Goal: Task Accomplishment & Management: Complete application form

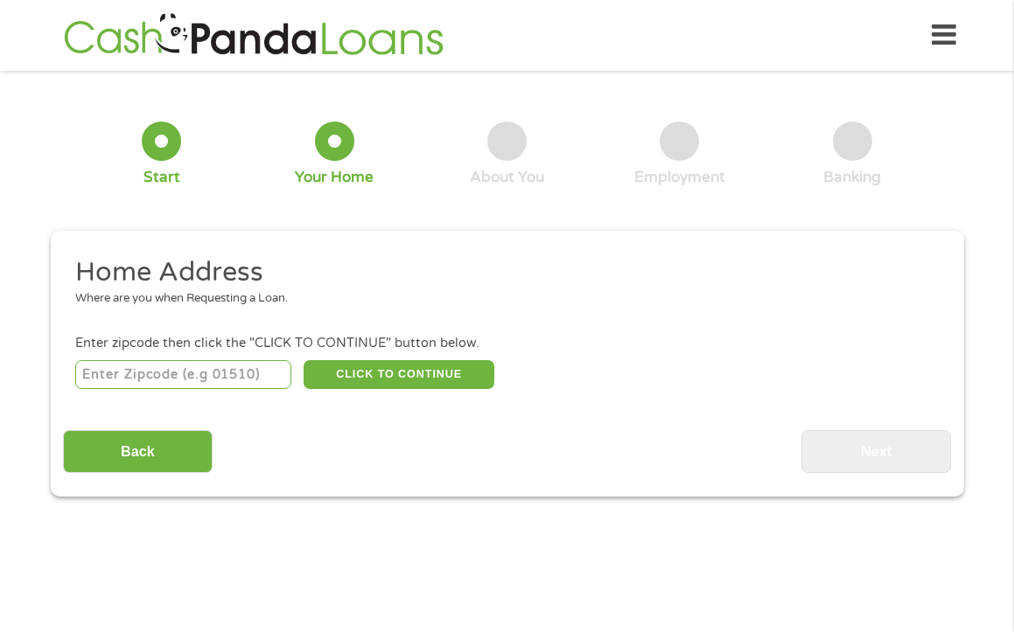
click at [226, 366] on input "number" at bounding box center [183, 375] width 216 height 30
type input "32771"
select select "[US_STATE]"
click at [444, 375] on button "CLICK TO CONTINUE" at bounding box center [398, 375] width 191 height 30
type input "32771"
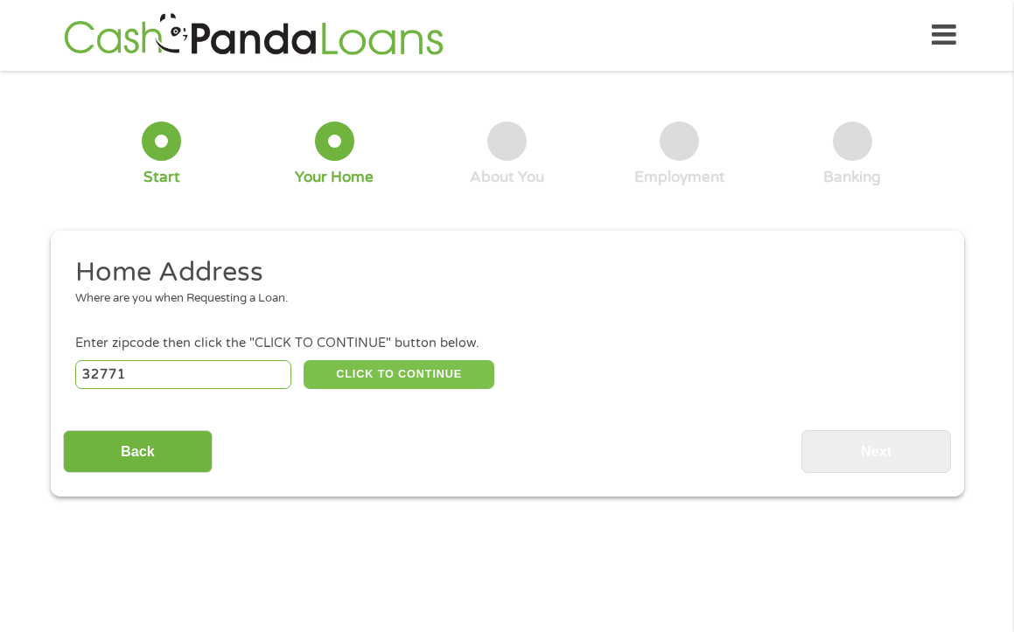
type input "[PERSON_NAME]"
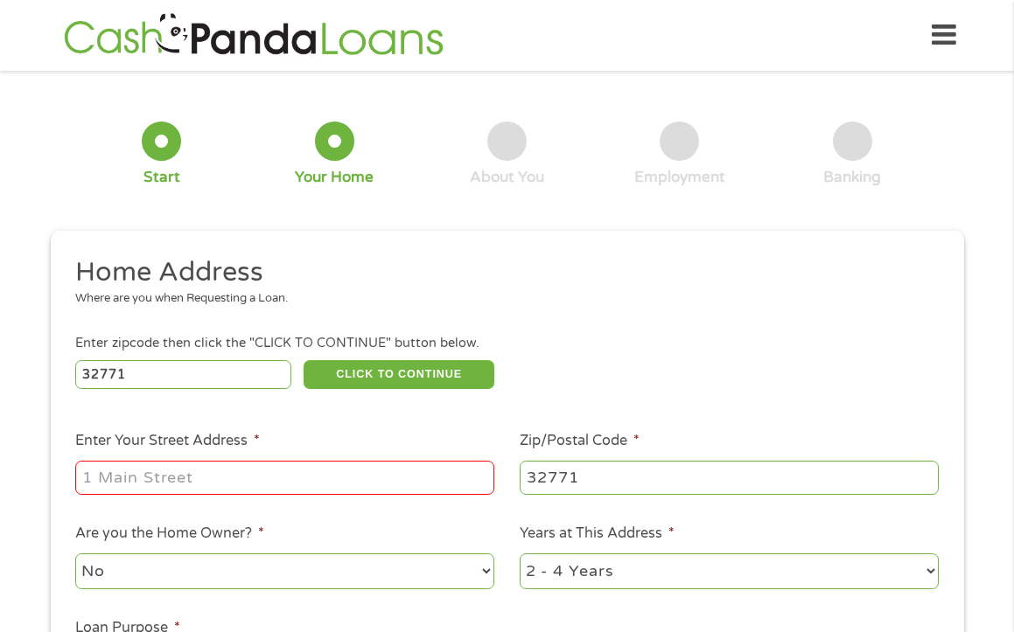
click at [281, 477] on input "Enter Your Street Address *" at bounding box center [284, 477] width 419 height 33
type input "[STREET_ADDRESS]"
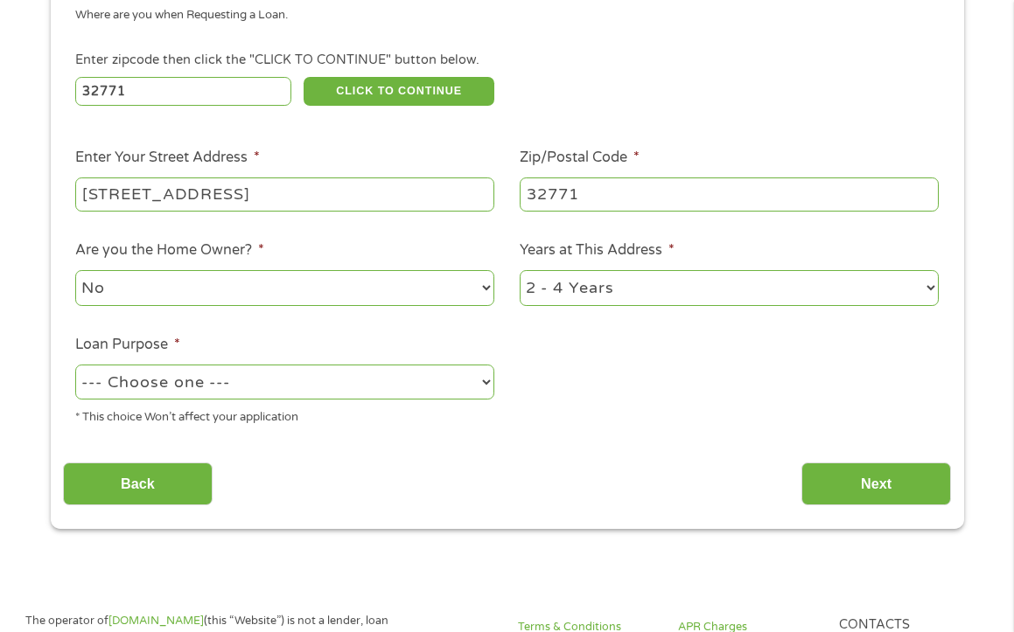
scroll to position [350, 0]
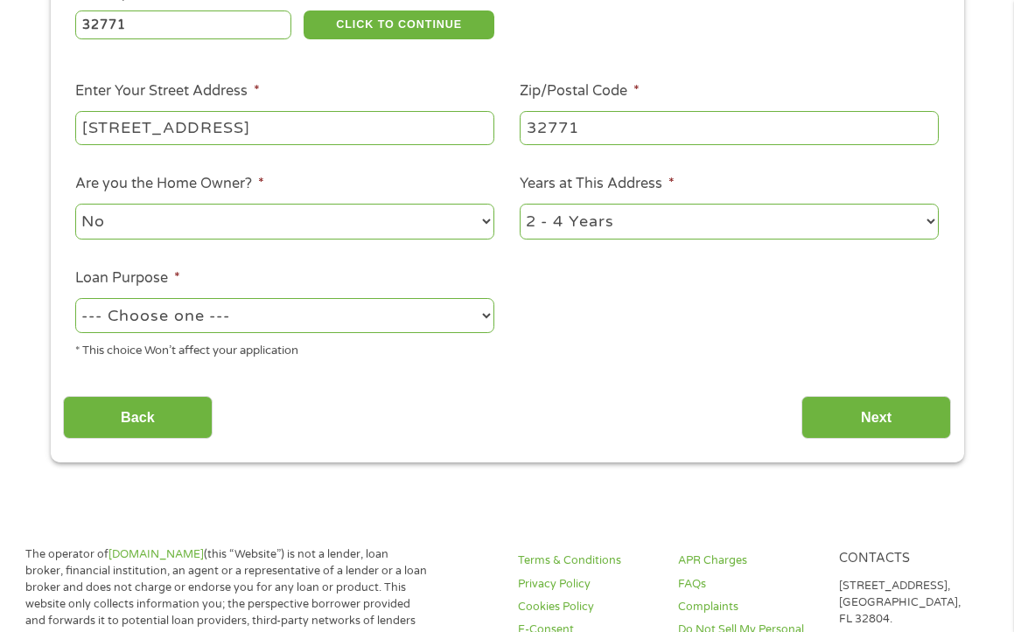
click at [458, 315] on select "--- Choose one --- Pay Bills Debt Consolidation Home Improvement Major Purchase…" at bounding box center [284, 316] width 419 height 36
select select "paybills"
click at [75, 298] on select "--- Choose one --- Pay Bills Debt Consolidation Home Improvement Major Purchase…" at bounding box center [284, 316] width 419 height 36
click at [860, 413] on input "Next" at bounding box center [876, 417] width 150 height 43
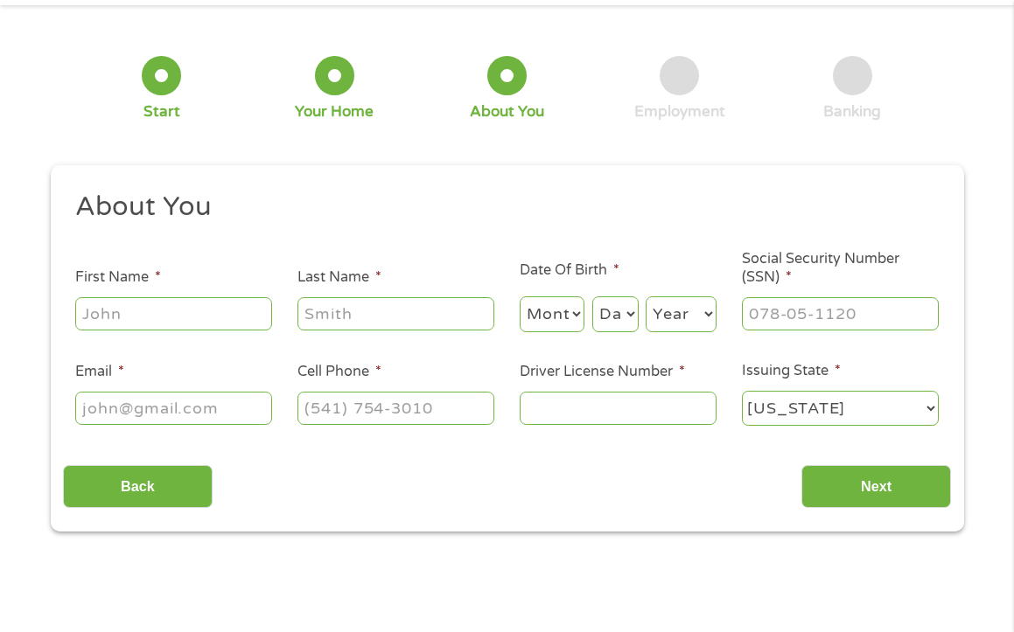
scroll to position [0, 0]
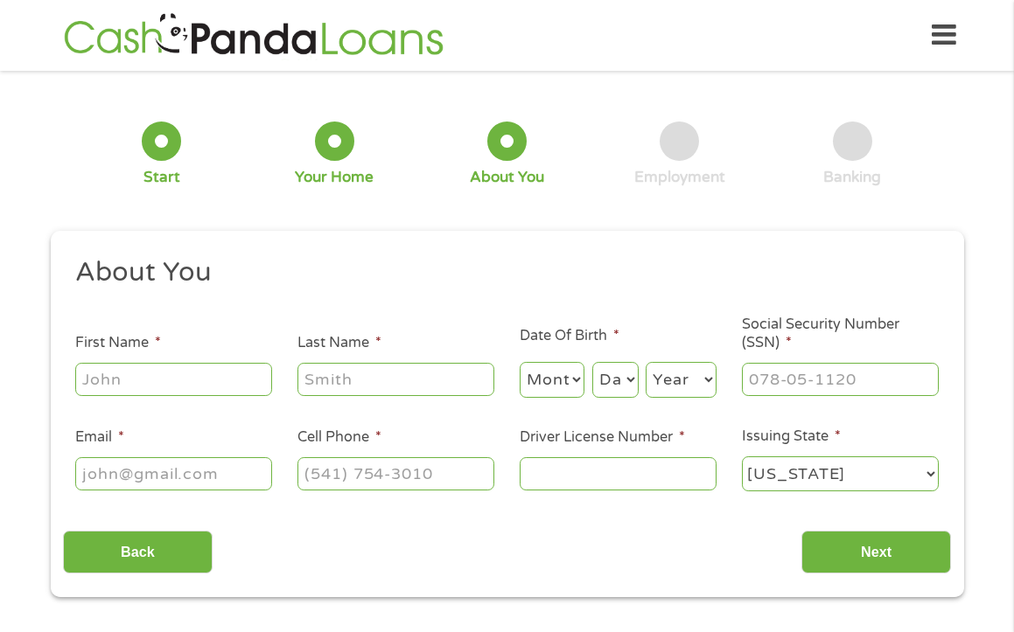
click at [227, 383] on input "First Name *" at bounding box center [173, 379] width 197 height 33
type input "[PERSON_NAME]"
type input "[EMAIL_ADDRESS][DOMAIN_NAME]"
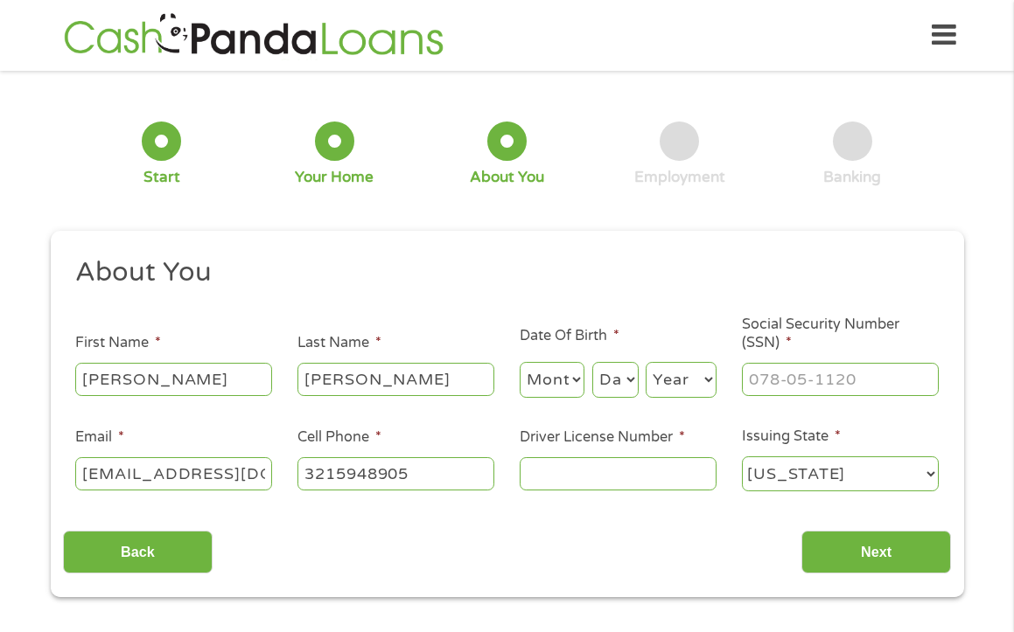
type input "[PHONE_NUMBER]"
click at [576, 382] on select "Month 1 2 3 4 5 6 7 8 9 10 11 12" at bounding box center [553, 380] width 66 height 36
select select "9"
click at [520, 362] on select "Month 1 2 3 4 5 6 7 8 9 10 11 12" at bounding box center [553, 380] width 66 height 36
click at [629, 381] on select "Day 1 2 3 4 5 6 7 8 9 10 11 12 13 14 15 16 17 18 19 20 21 22 23 24 25 26 27 28 …" at bounding box center [615, 380] width 46 height 36
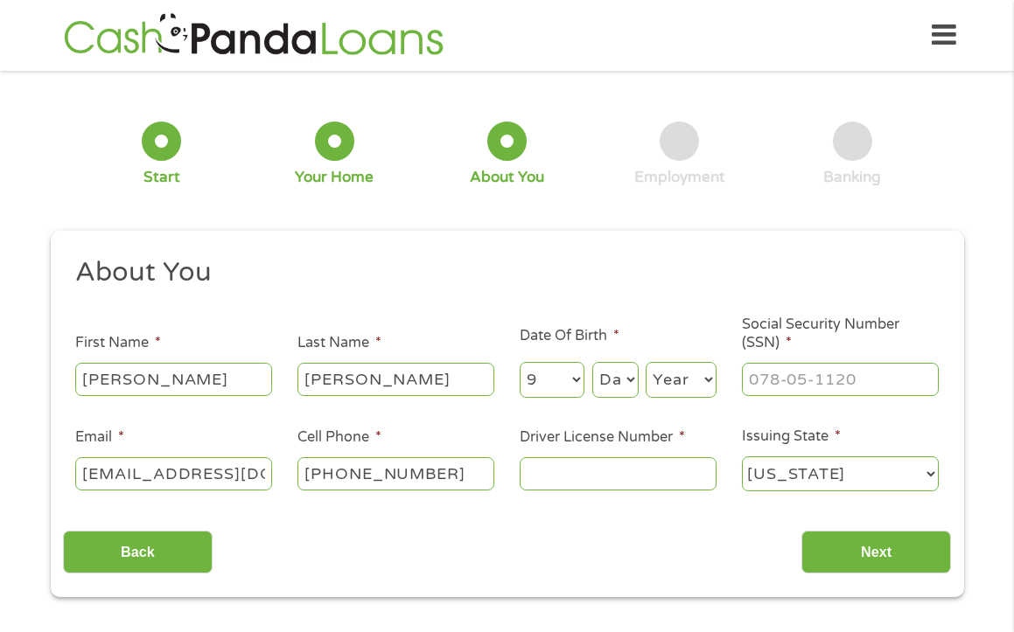
select select "28"
click at [592, 362] on select "Day 1 2 3 4 5 6 7 8 9 10 11 12 13 14 15 16 17 18 19 20 21 22 23 24 25 26 27 28 …" at bounding box center [615, 380] width 46 height 36
click at [691, 385] on select "Year [DATE] 2006 2005 2004 2003 2002 2001 2000 1999 1998 1997 1996 1995 1994 19…" at bounding box center [680, 380] width 71 height 36
select select "1972"
click at [645, 362] on select "Year [DATE] 2006 2005 2004 2003 2002 2001 2000 1999 1998 1997 1996 1995 1994 19…" at bounding box center [680, 380] width 71 height 36
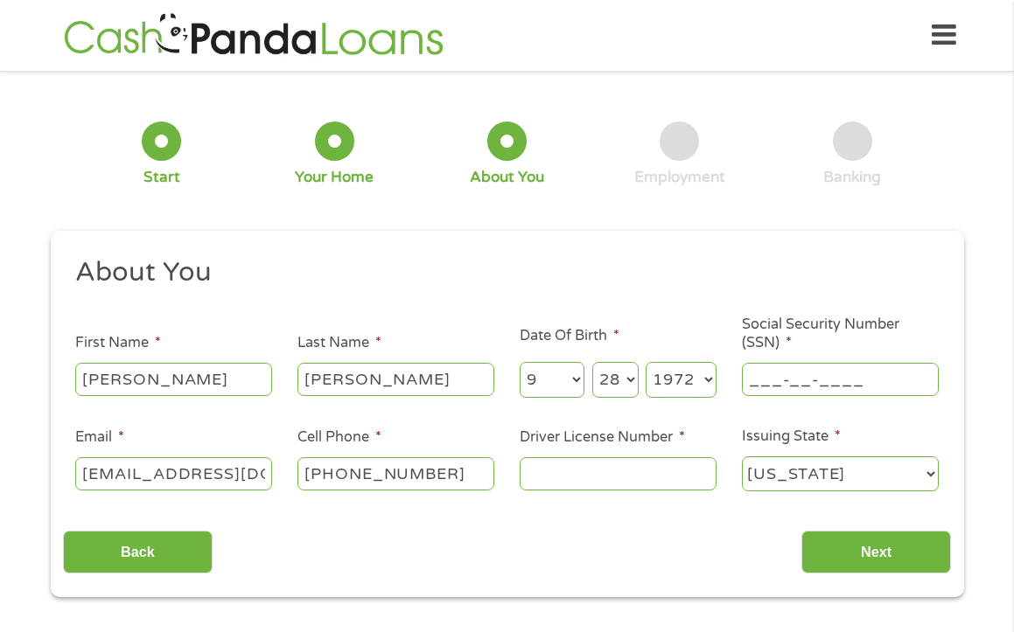
click at [774, 382] on input "___-__-____" at bounding box center [840, 379] width 197 height 33
type input "262-77-0102"
click at [613, 478] on input "Driver License Number *" at bounding box center [618, 473] width 197 height 33
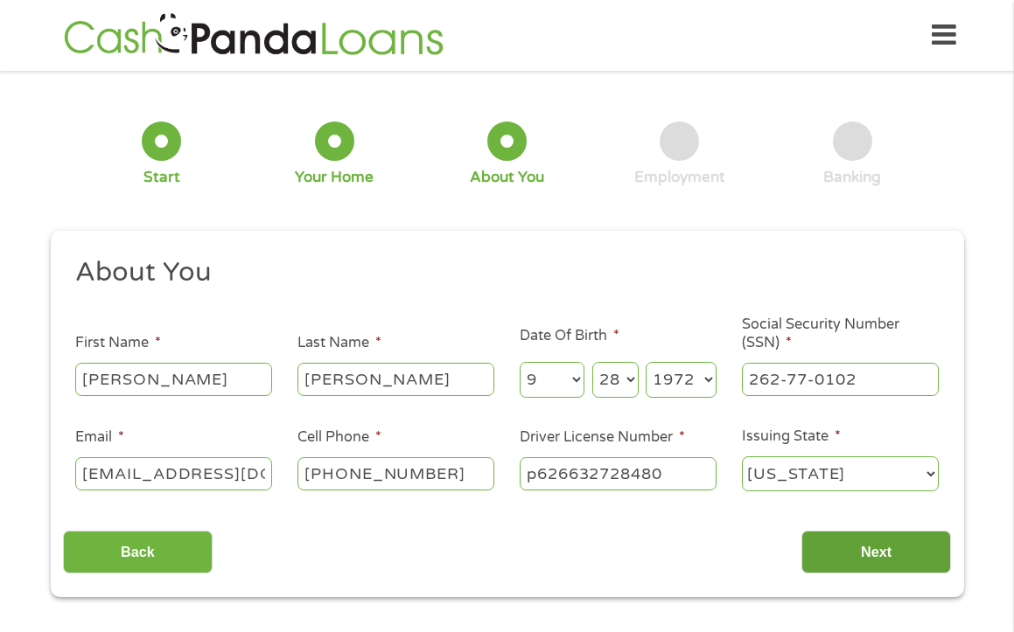
type input "p626632728480"
click at [899, 551] on input "Next" at bounding box center [876, 552] width 150 height 43
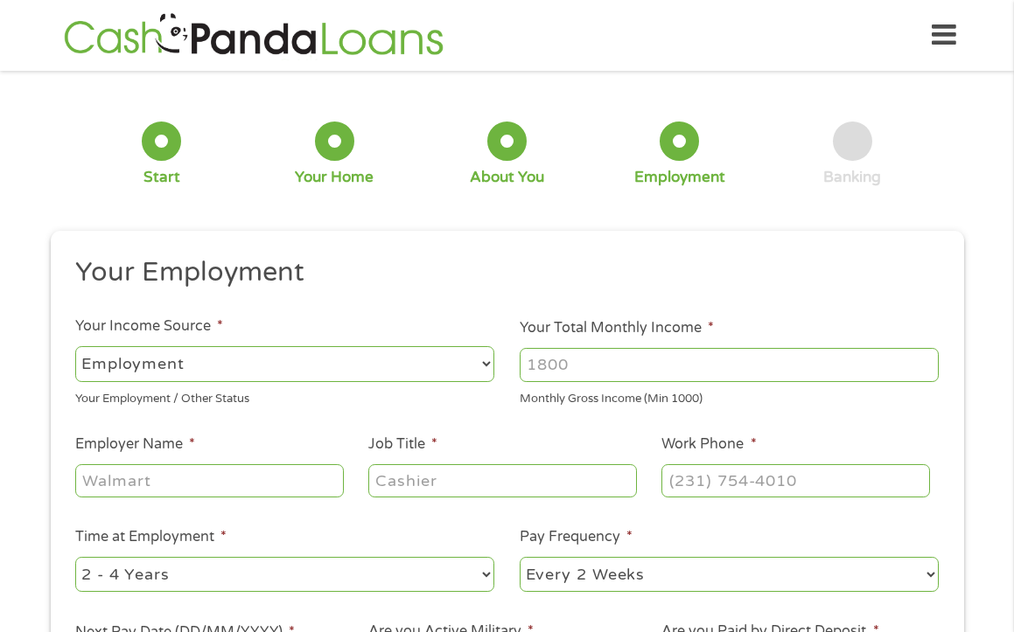
click at [253, 361] on select "--- Choose one --- Employment [DEMOGRAPHIC_DATA] Benefits" at bounding box center [284, 364] width 419 height 36
click at [75, 346] on select "--- Choose one --- Employment [DEMOGRAPHIC_DATA] Benefits" at bounding box center [284, 364] width 419 height 36
click at [623, 368] on input "Your Total Monthly Income *" at bounding box center [729, 364] width 419 height 33
type input "3000"
click at [256, 480] on input "Employer Name *" at bounding box center [209, 480] width 268 height 33
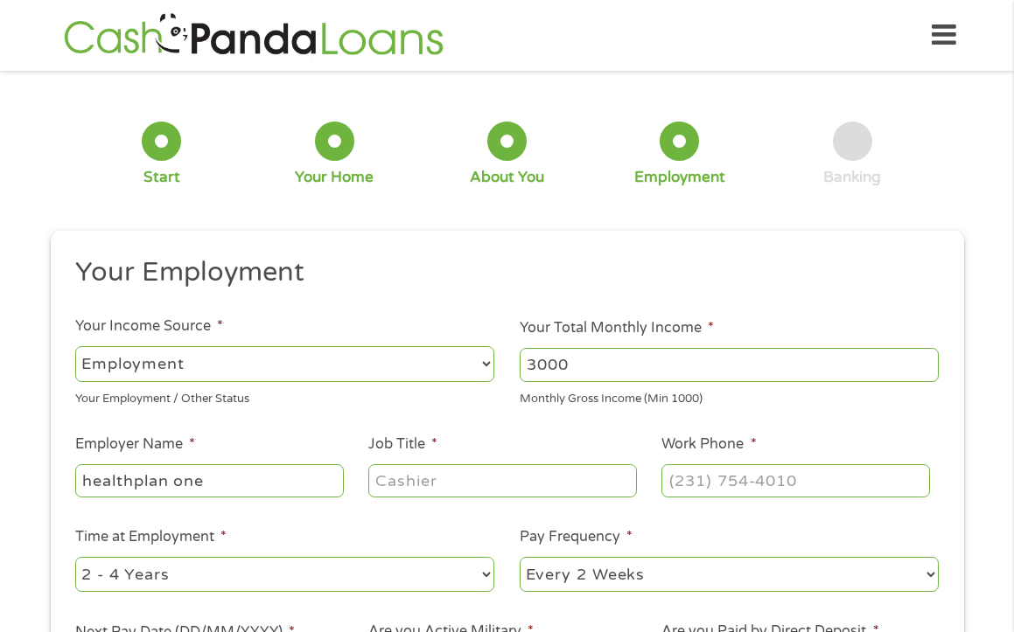
type input "healthplan one"
type input "licensed sales agent"
type input "[PHONE_NUMBER]"
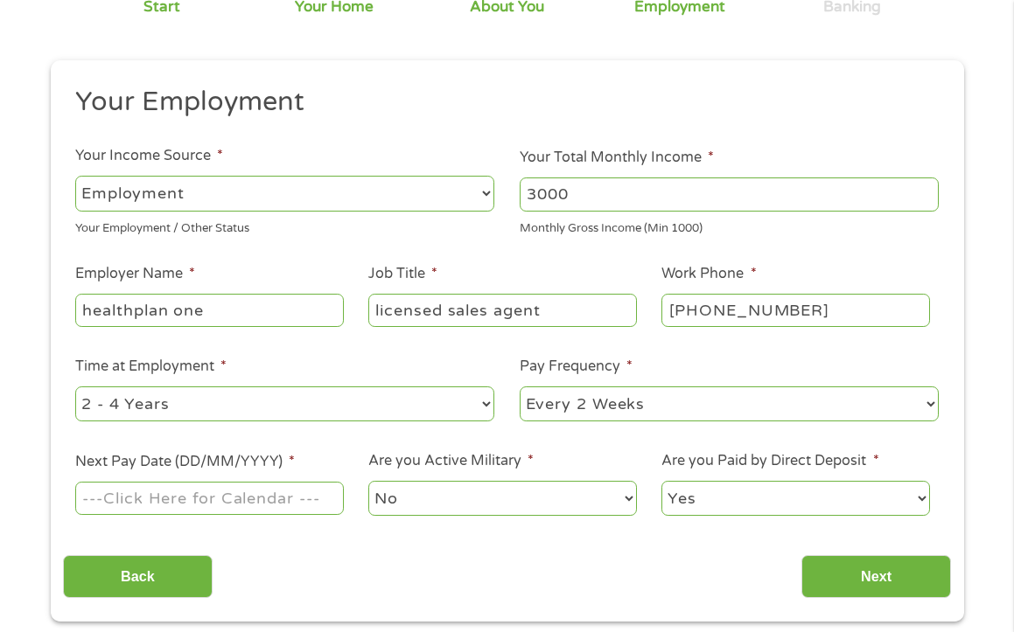
scroll to position [175, 0]
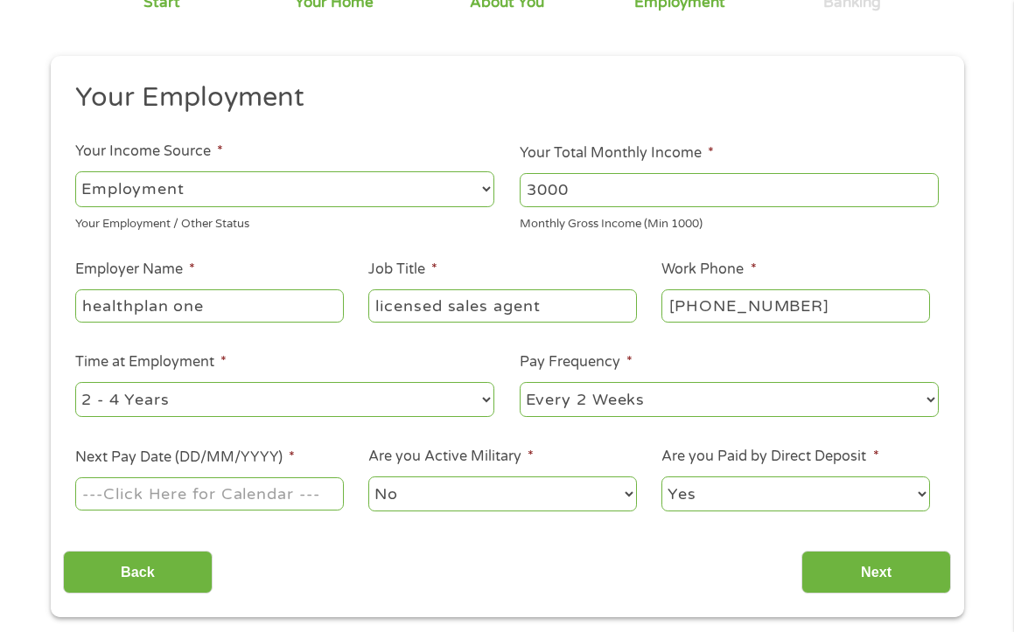
click at [422, 401] on select "--- Choose one --- 1 Year or less 1 - 2 Years 2 - 4 Years Over 4 Years" at bounding box center [284, 400] width 419 height 36
select select "60months"
click at [75, 382] on select "--- Choose one --- 1 Year or less 1 - 2 Years 2 - 4 Years Over 4 Years" at bounding box center [284, 400] width 419 height 36
click at [257, 495] on input "Next Pay Date (DD/MM/YYYY) *" at bounding box center [209, 494] width 268 height 33
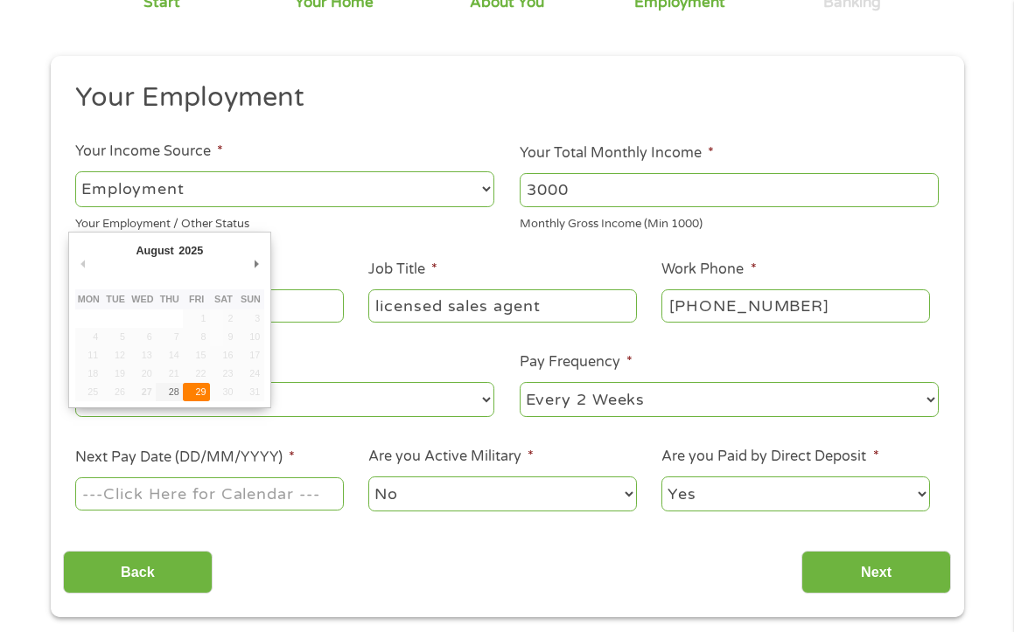
type input "[DATE]"
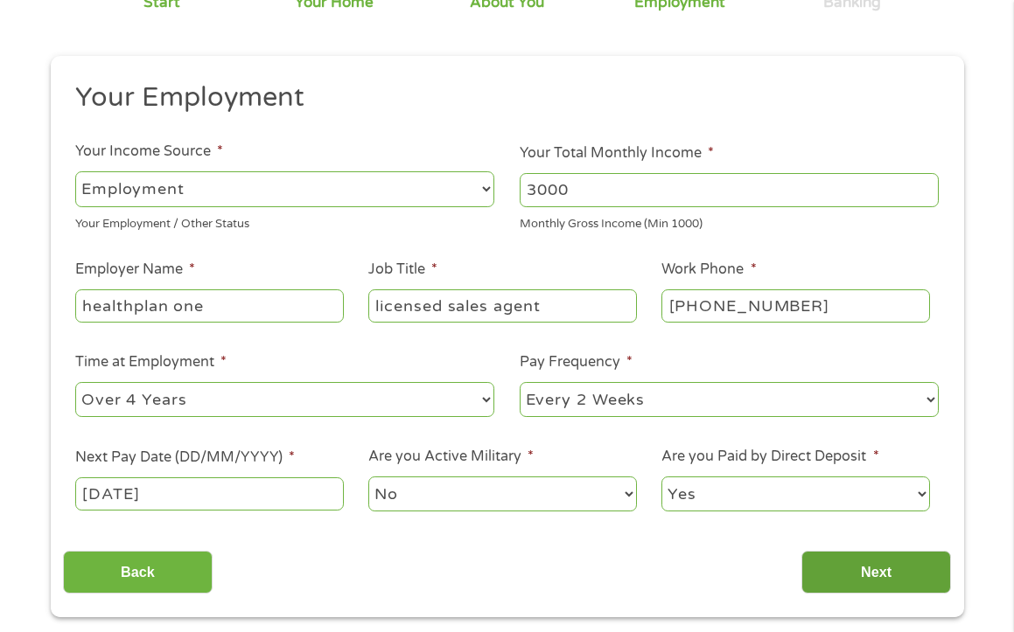
click at [866, 577] on input "Next" at bounding box center [876, 572] width 150 height 43
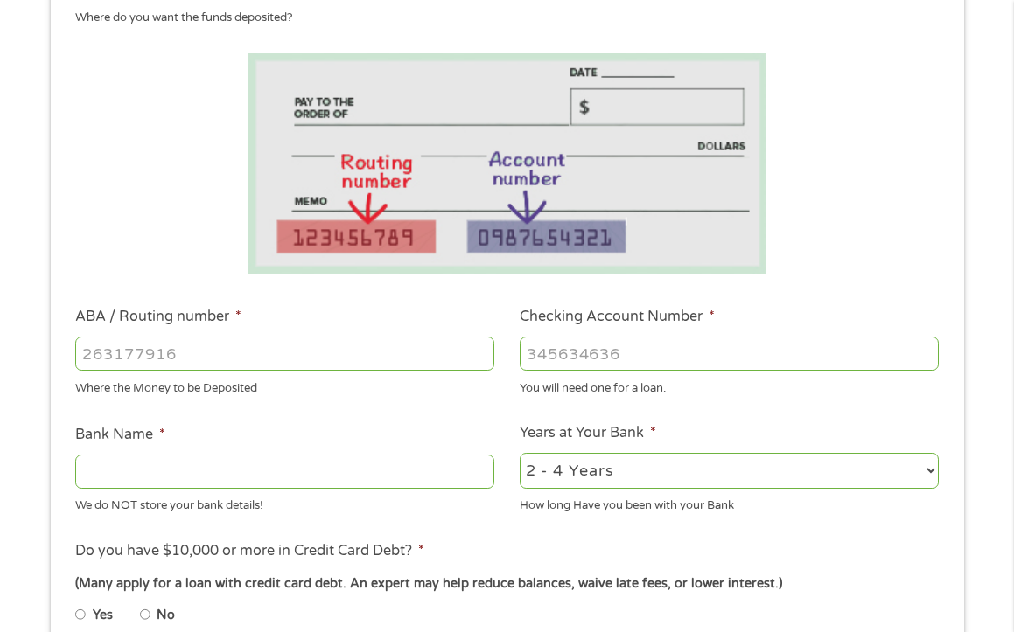
scroll to position [262, 0]
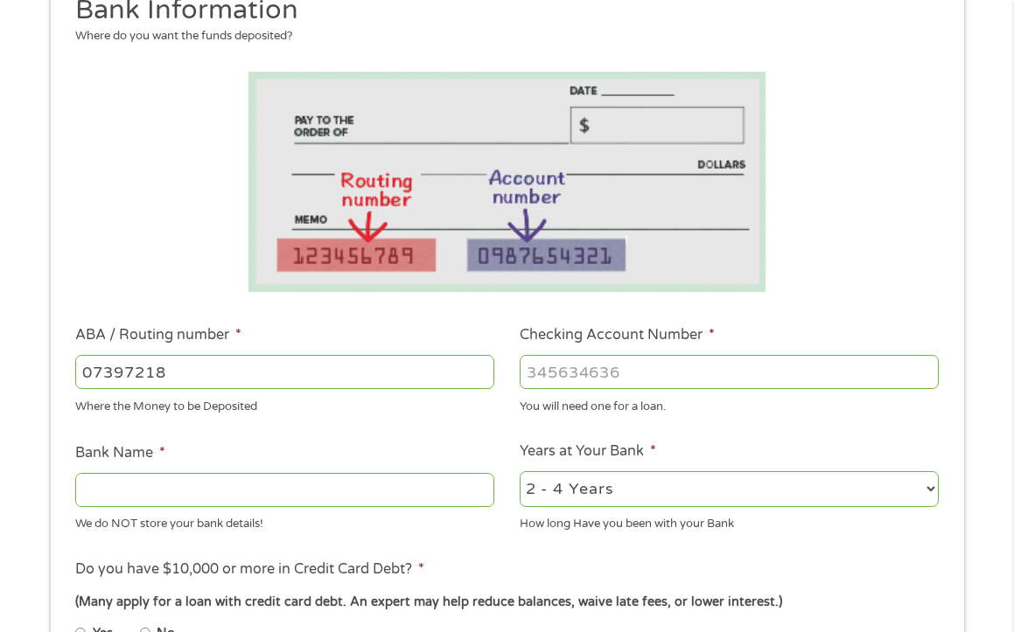
type input "073972181"
type input "METABANK"
type input "073972181"
click at [591, 374] on input "Checking Account Number *" at bounding box center [729, 371] width 419 height 33
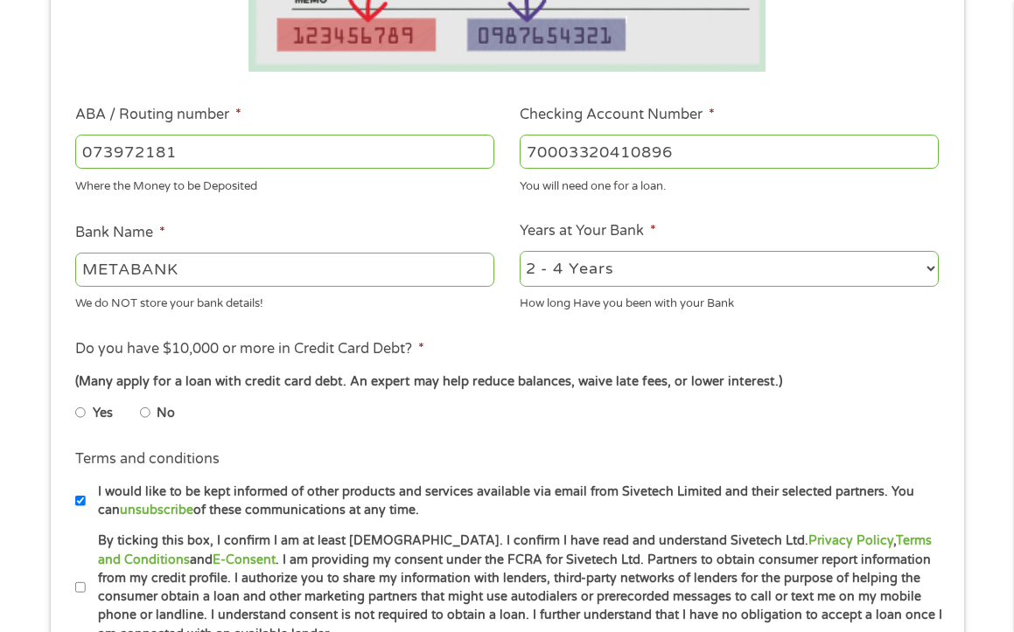
scroll to position [525, 0]
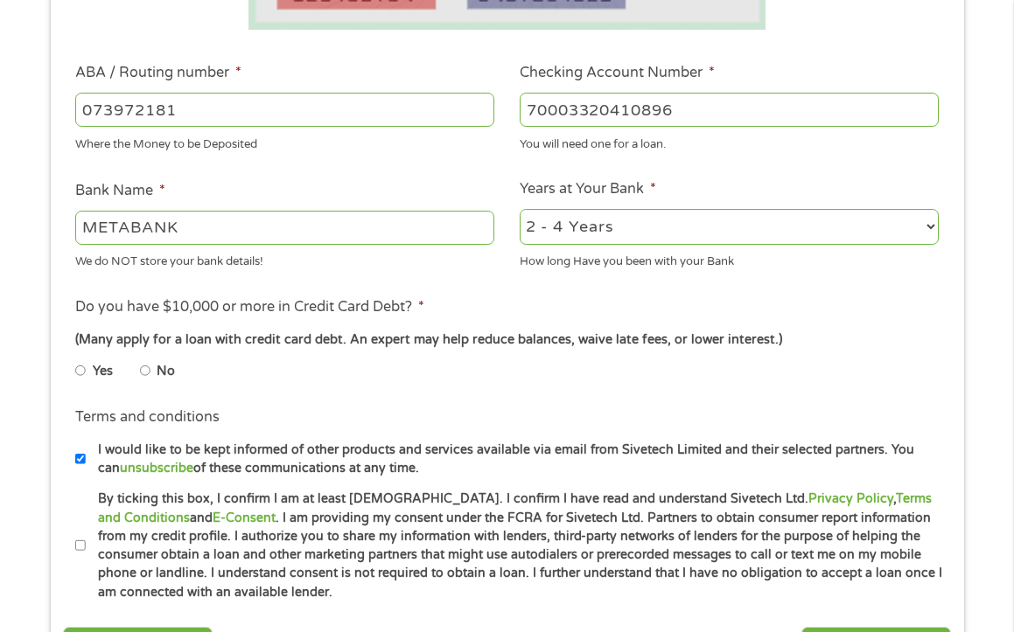
type input "70003320410896"
click at [145, 366] on input "No" at bounding box center [145, 371] width 10 height 28
radio input "true"
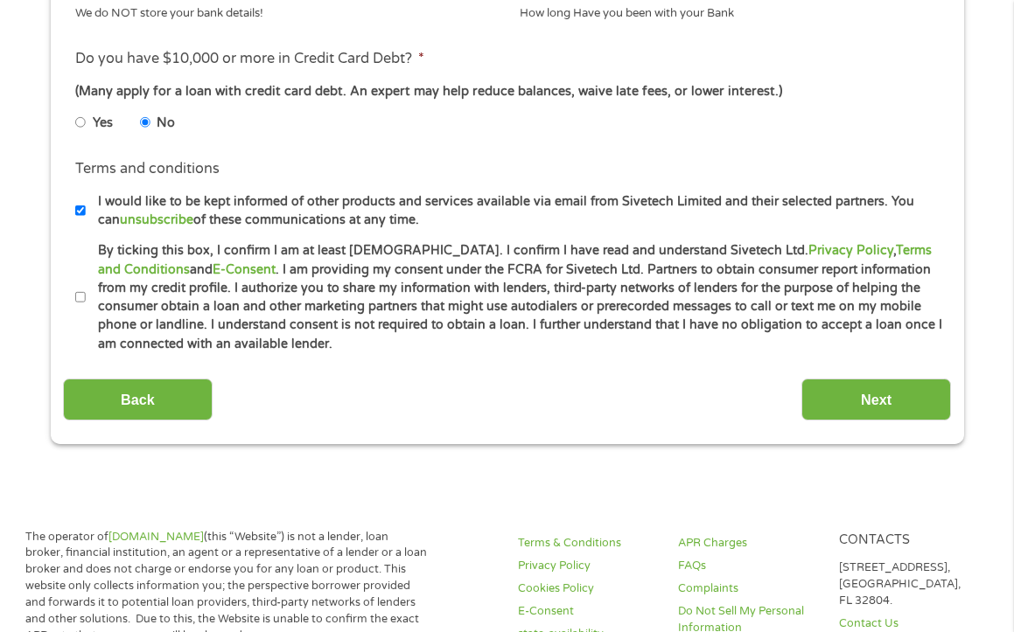
scroll to position [787, 0]
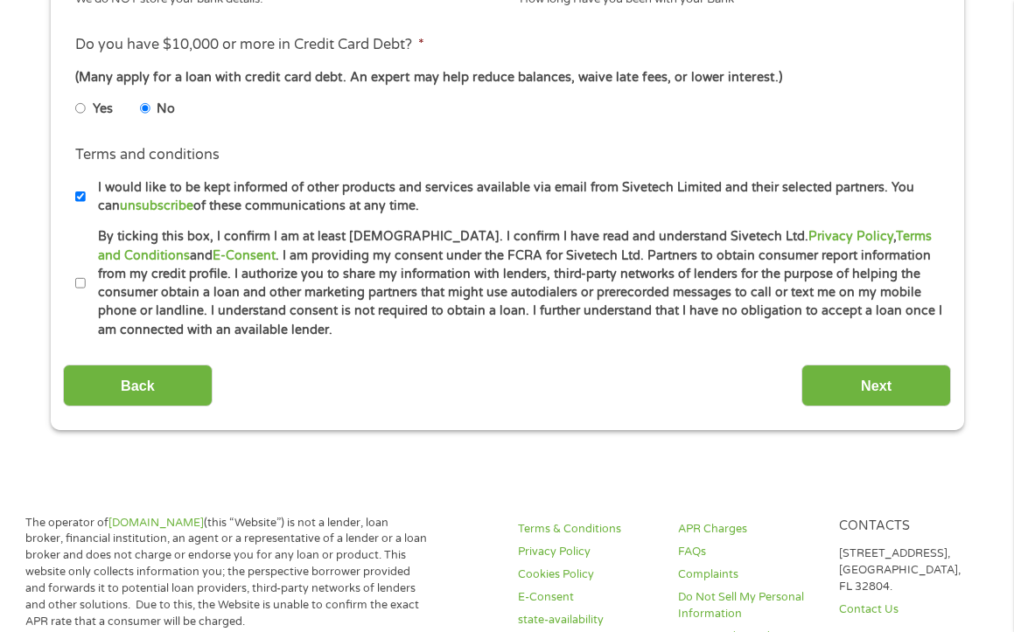
click at [80, 283] on input "By ticking this box, I confirm I am at least [DEMOGRAPHIC_DATA]. I confirm I ha…" at bounding box center [80, 283] width 10 height 28
checkbox input "true"
click at [79, 195] on input "I would like to be kept informed of other products and services available via e…" at bounding box center [80, 197] width 10 height 28
checkbox input "false"
click at [885, 379] on input "Next" at bounding box center [876, 386] width 150 height 43
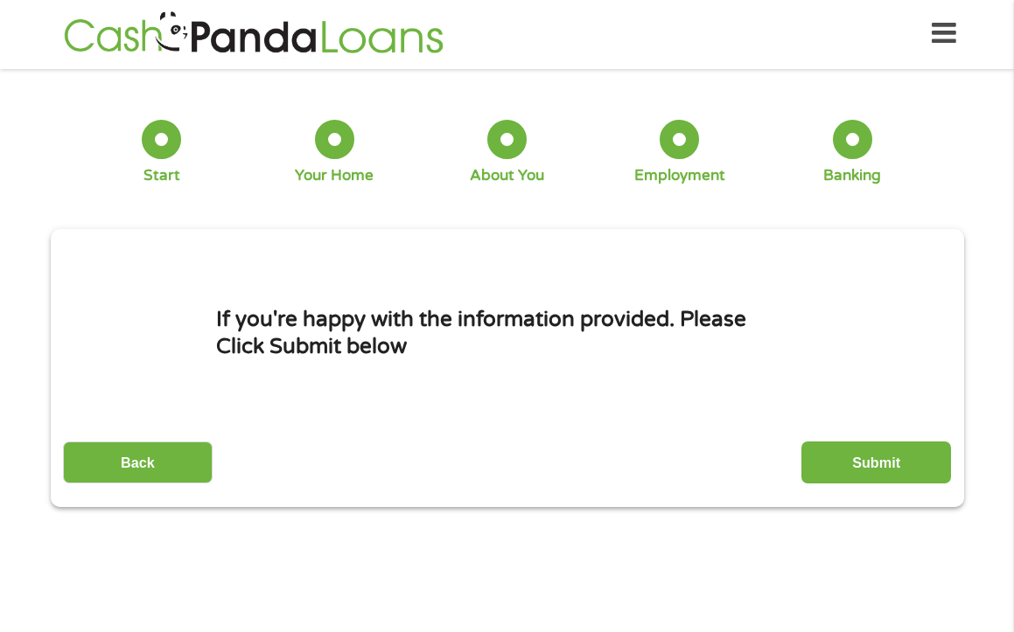
scroll to position [0, 0]
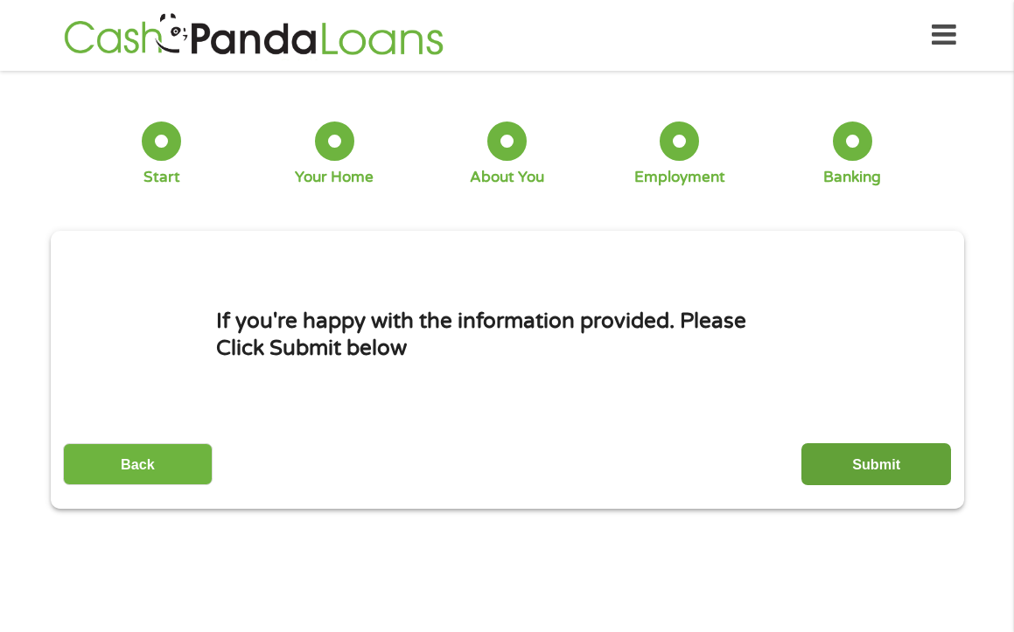
click at [874, 476] on input "Submit" at bounding box center [876, 464] width 150 height 43
